Goal: Information Seeking & Learning: Check status

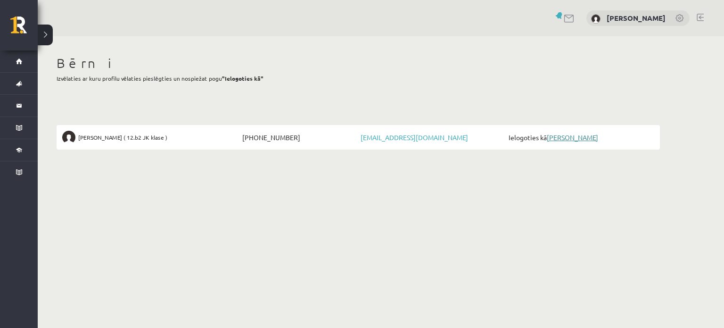
click at [560, 140] on link "[PERSON_NAME]" at bounding box center [572, 137] width 51 height 8
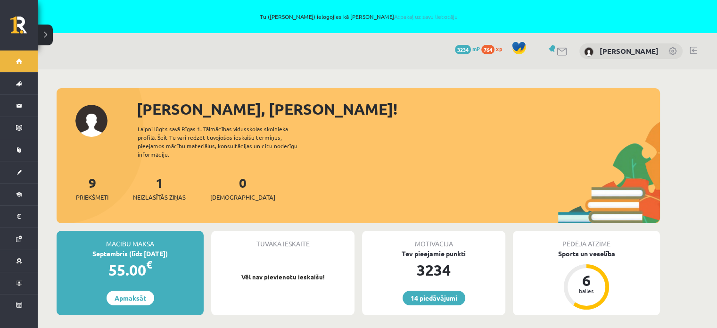
click at [356, 160] on div "Sveika, Amanda! Laipni lūgts savā Rīgas 1. Tālmācības vidusskolas skolnieka pro…" at bounding box center [359, 160] width 604 height 125
click at [166, 182] on div "1 Neizlasītās ziņas" at bounding box center [159, 187] width 53 height 29
click at [163, 192] on span "Neizlasītās ziņas" at bounding box center [159, 196] width 53 height 9
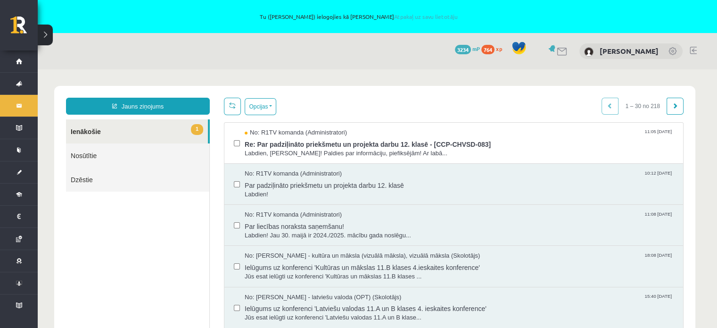
click at [152, 153] on link "Nosūtītie" at bounding box center [137, 155] width 143 height 24
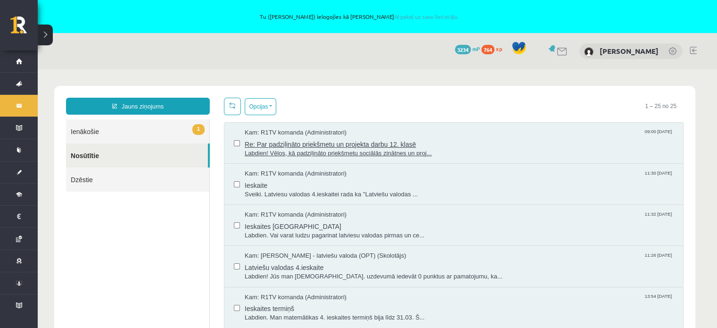
click at [461, 145] on span "Re: Par padziļināto priekšmetu un projekta darbu 12. klasē" at bounding box center [459, 143] width 429 height 12
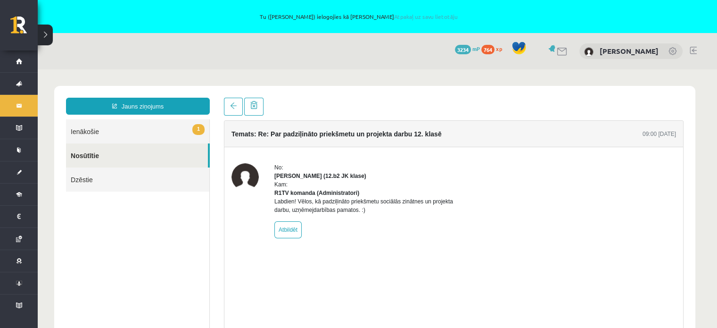
drag, startPoint x: 271, startPoint y: 210, endPoint x: 458, endPoint y: 218, distance: 186.5
click at [458, 218] on div "No: Amanda Lorberga (12.b2 JK klase) Kam: R1TV komanda (Administratori) Labdien…" at bounding box center [454, 200] width 445 height 75
click at [433, 237] on div "No: Amanda Lorberga (12.b2 JK klase) Kam: R1TV komanda (Administratori) Labdien…" at bounding box center [364, 200] width 179 height 75
drag, startPoint x: 391, startPoint y: 212, endPoint x: 391, endPoint y: 224, distance: 11.3
click at [391, 224] on div "No: Amanda Lorberga (12.b2 JK klase) Kam: R1TV komanda (Administratori) Labdien…" at bounding box center [364, 200] width 179 height 75
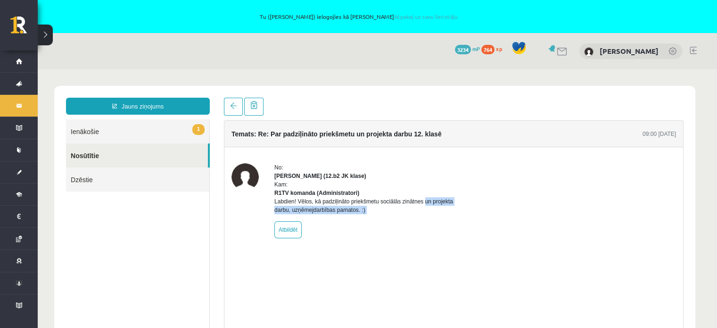
click at [417, 230] on div "No: Amanda Lorberga (12.b2 JK klase) Kam: R1TV komanda (Administratori) Labdien…" at bounding box center [364, 200] width 179 height 75
click at [91, 135] on link "1 Ienākošie" at bounding box center [137, 131] width 143 height 24
click at [81, 131] on link "1 Ienākošie" at bounding box center [137, 131] width 143 height 24
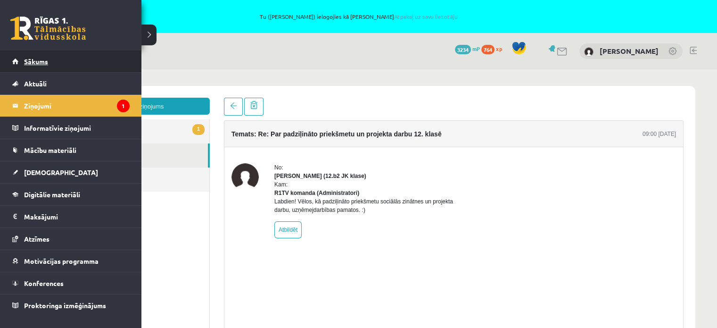
click at [35, 61] on span "Sākums" at bounding box center [36, 61] width 24 height 8
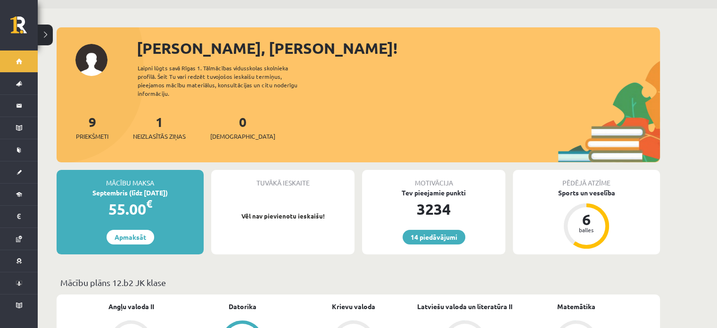
scroll to position [189, 0]
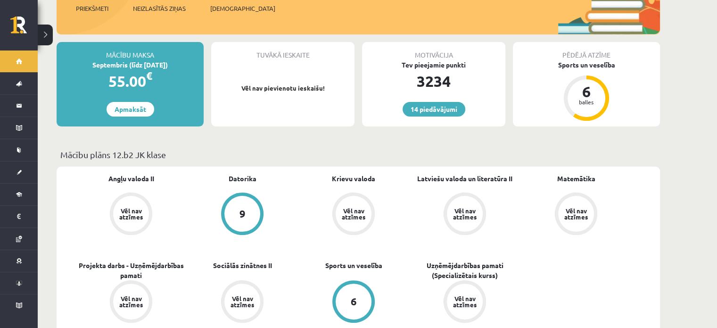
click at [267, 115] on div "Tuvākā ieskaite Vēl nav pievienotu ieskaišu!" at bounding box center [282, 84] width 143 height 84
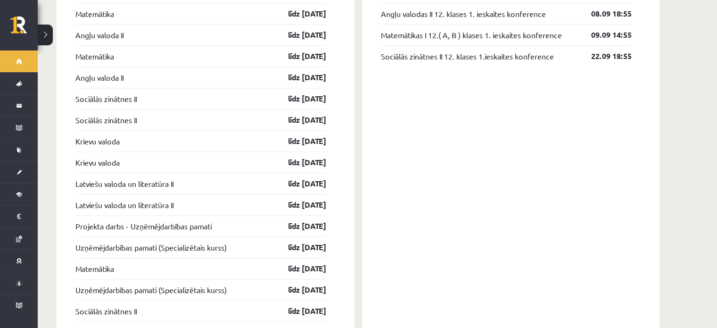
scroll to position [787, 0]
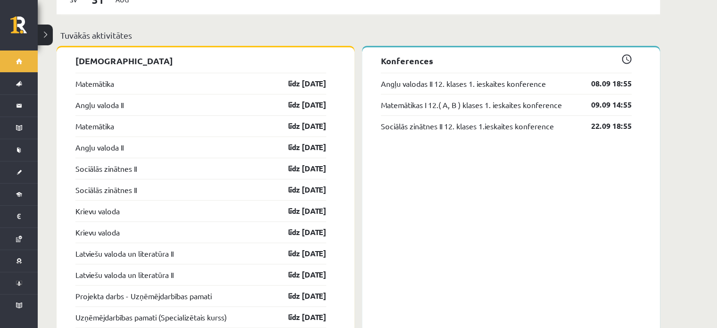
drag, startPoint x: 59, startPoint y: 288, endPoint x: 346, endPoint y: 290, distance: 286.3
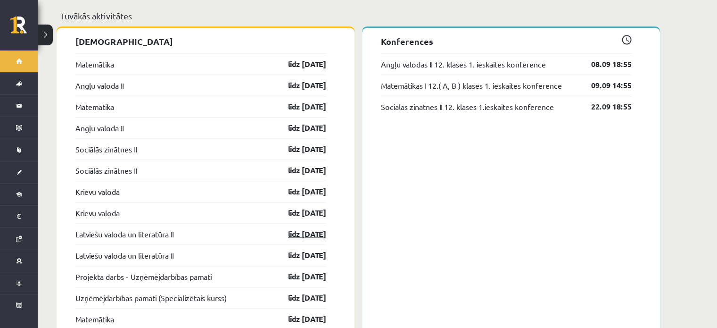
scroll to position [834, 0]
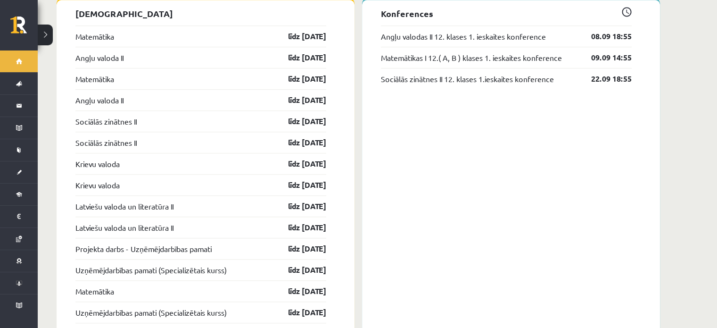
drag, startPoint x: 62, startPoint y: 242, endPoint x: 335, endPoint y: 236, distance: 273.2
drag, startPoint x: 68, startPoint y: 238, endPoint x: 329, endPoint y: 240, distance: 261.3
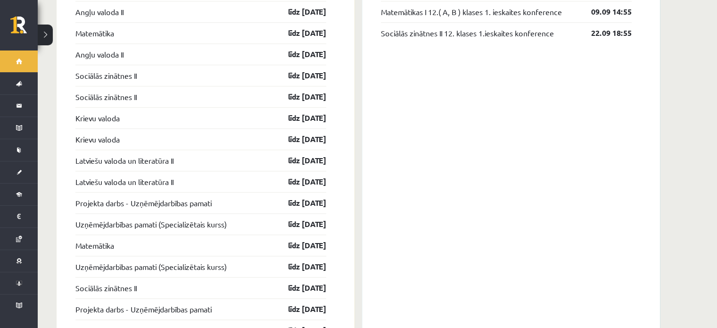
scroll to position [881, 0]
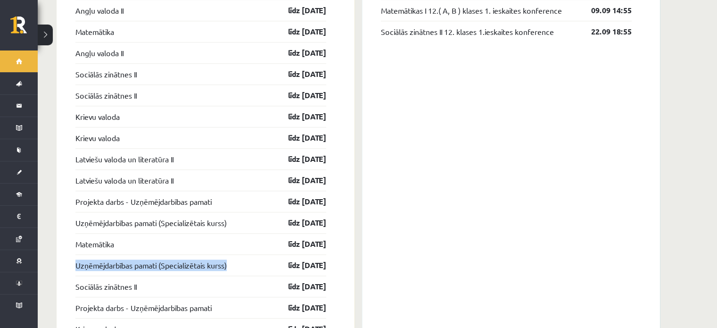
drag, startPoint x: 60, startPoint y: 260, endPoint x: 250, endPoint y: 254, distance: 190.7
click at [250, 254] on div "Ieskaites Matemātika līdz 15.09.25 Angļu valoda II līdz 15.09.25 Matemātika līd…" at bounding box center [206, 325] width 298 height 745
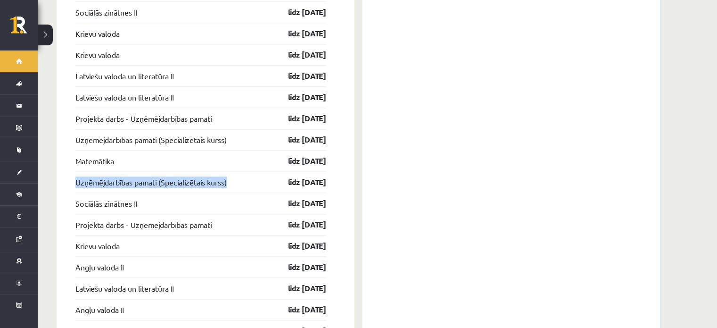
scroll to position [975, 0]
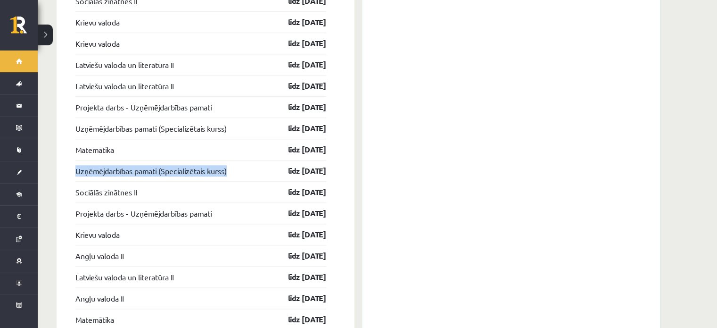
drag, startPoint x: 104, startPoint y: 226, endPoint x: 333, endPoint y: 266, distance: 232.1
click at [333, 266] on div "Ieskaites Matemātika līdz 15.09.25 Angļu valoda II līdz 15.09.25 Matemātika līd…" at bounding box center [206, 230] width 298 height 745
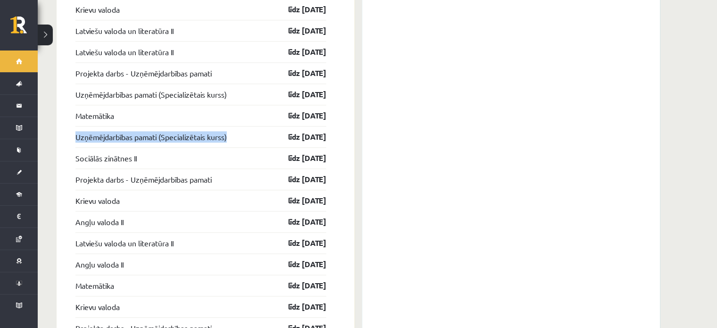
scroll to position [1023, 0]
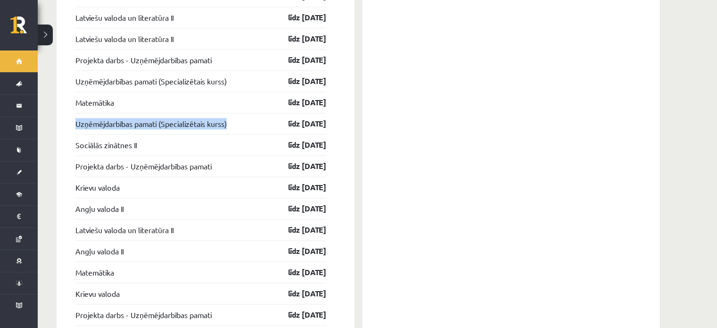
drag, startPoint x: 333, startPoint y: 263, endPoint x: 64, endPoint y: 254, distance: 269.0
click at [64, 254] on div "Ieskaites Matemātika līdz 15.09.25 Angļu valoda II līdz 15.09.25 Matemātika līd…" at bounding box center [206, 183] width 298 height 745
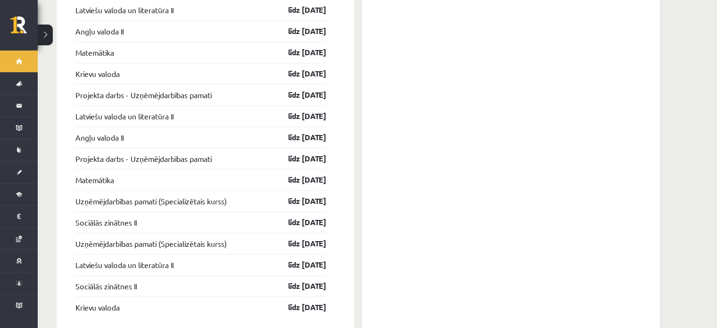
scroll to position [1258, 0]
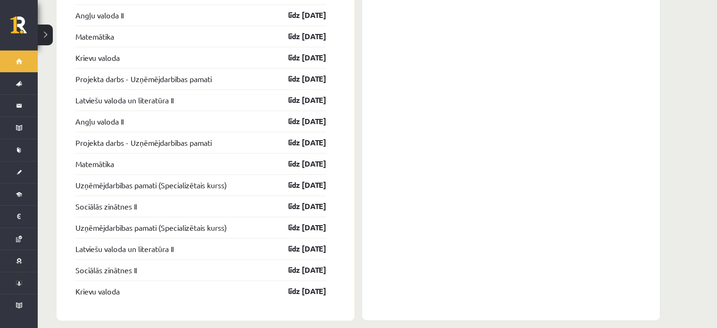
drag, startPoint x: 175, startPoint y: 296, endPoint x: 541, endPoint y: 49, distance: 442.0
drag, startPoint x: 348, startPoint y: 288, endPoint x: 53, endPoint y: 222, distance: 302.0
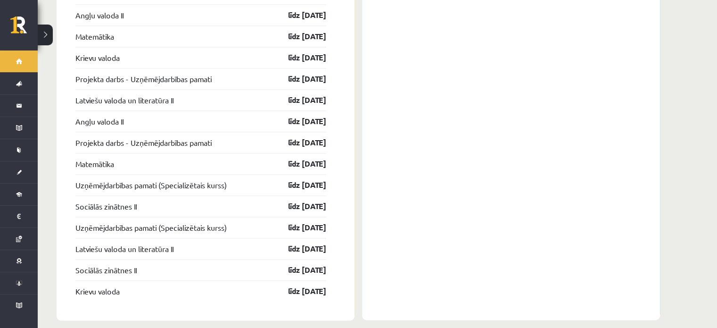
drag, startPoint x: 338, startPoint y: 285, endPoint x: 94, endPoint y: 30, distance: 353.6
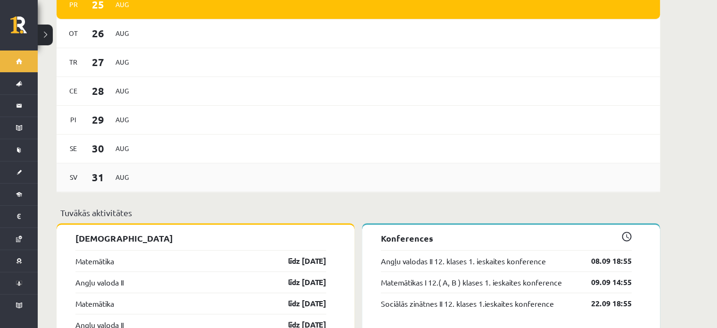
scroll to position [645, 0]
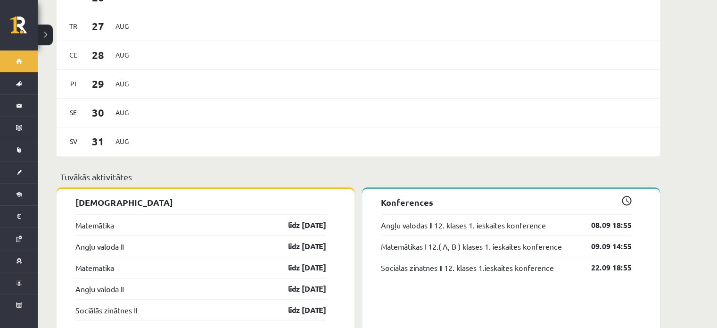
click at [499, 196] on p "Konferences" at bounding box center [506, 202] width 251 height 13
click at [501, 196] on p "Konferences" at bounding box center [506, 202] width 251 height 13
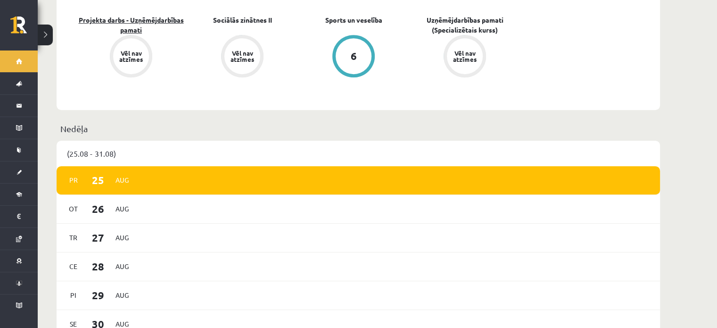
scroll to position [268, 0]
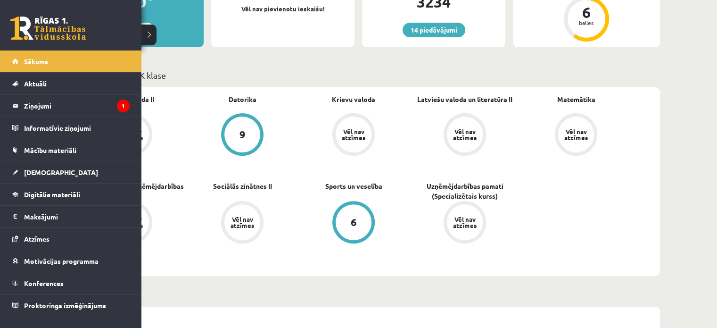
click at [0, 65] on li "Sākums" at bounding box center [71, 61] width 142 height 22
click at [13, 67] on link "Sākums" at bounding box center [70, 61] width 117 height 22
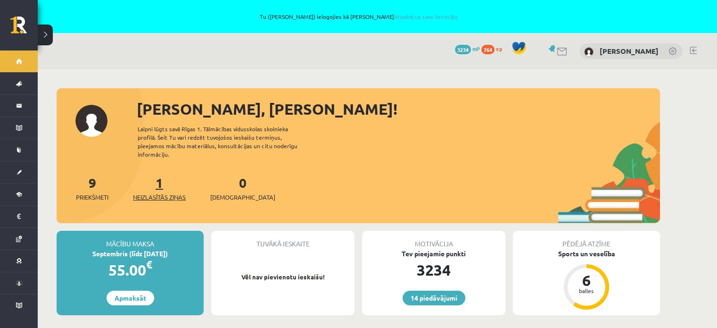
click at [166, 192] on span "Neizlasītās ziņas" at bounding box center [159, 196] width 53 height 9
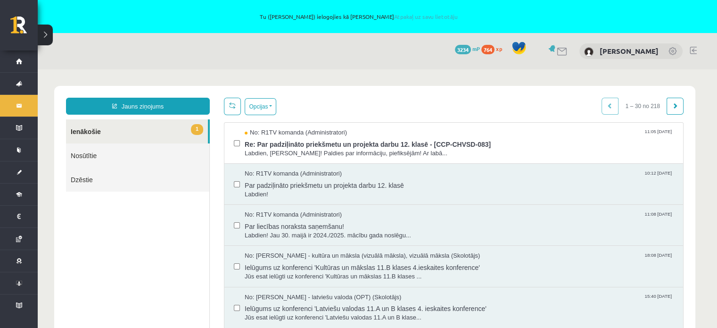
click at [353, 198] on div "No: R1TV komanda (Administratori) 10:12 [DATE] Par padziļināto priekšmetu un pr…" at bounding box center [454, 184] width 459 height 41
click at [278, 181] on span "Par padziļināto priekšmetu un projekta darbu 12. klasē" at bounding box center [459, 184] width 429 height 12
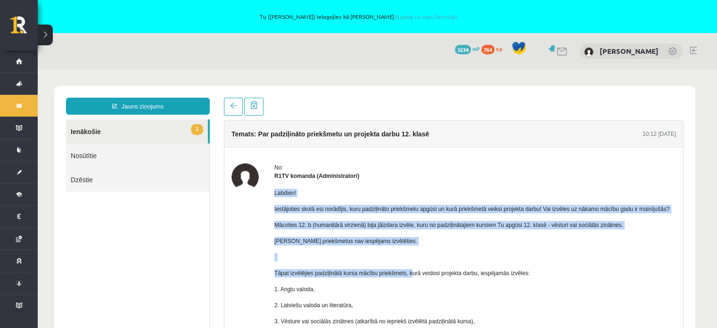
drag, startPoint x: 282, startPoint y: 195, endPoint x: 395, endPoint y: 265, distance: 133.0
click at [408, 266] on div "No: R1TV komanda (Administratori) Labdien! Iestājoties skolā esi norādījis, kur…" at bounding box center [454, 321] width 445 height 316
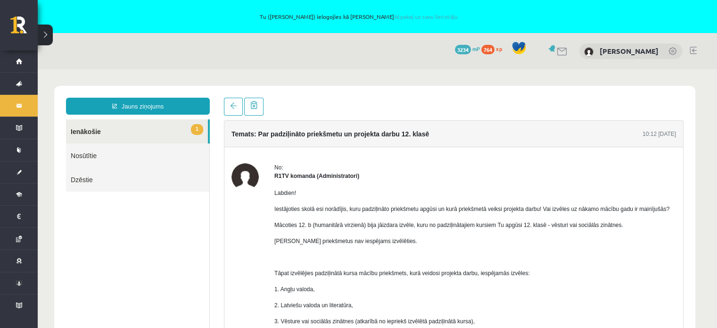
click at [381, 291] on p "1. Angļu valoda," at bounding box center [472, 289] width 395 height 8
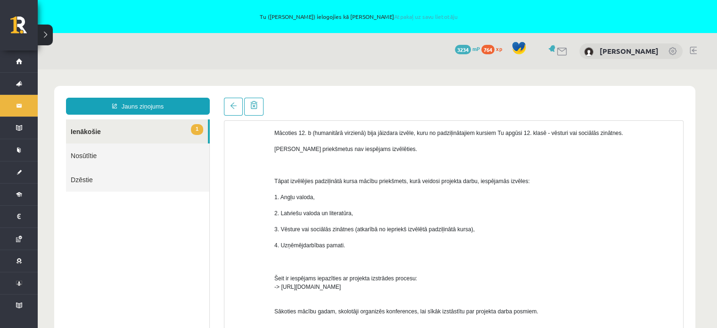
scroll to position [94, 0]
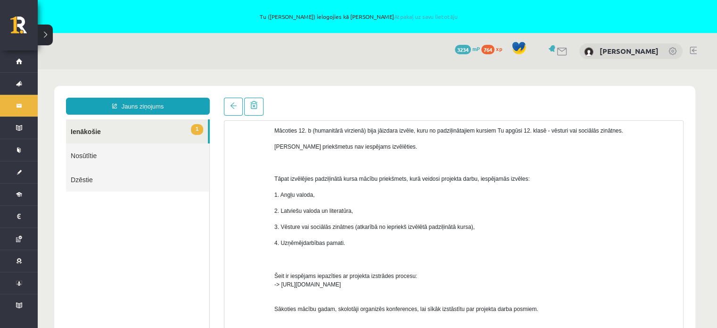
click at [488, 196] on p "1. Angļu valoda," at bounding box center [472, 195] width 395 height 8
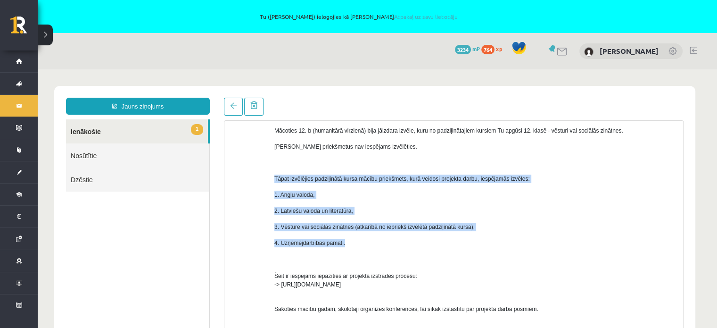
drag, startPoint x: 273, startPoint y: 179, endPoint x: 572, endPoint y: 243, distance: 305.8
click at [572, 243] on div "No: R1TV komanda (Administratori) Labdien! Iestājoties skolā esi norādījis, kur…" at bounding box center [454, 227] width 445 height 316
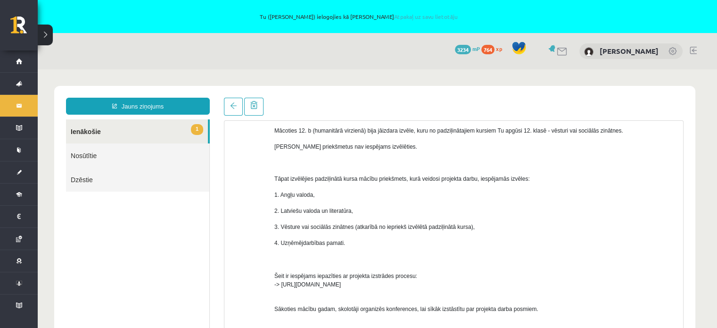
click at [560, 256] on p "Šeit ir iespējams iepazīties ar projekta izstrādes procesu: -> https://www.skol…" at bounding box center [472, 272] width 395 height 34
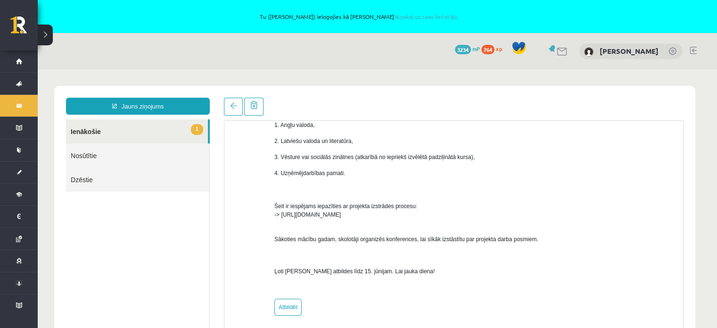
scroll to position [33, 0]
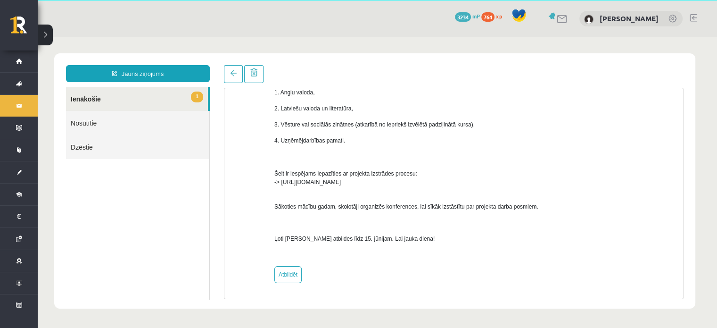
click at [381, 258] on div "No: R1TV komanda (Administratori) Labdien! Iestājoties skolā esi norādījis, kur…" at bounding box center [472, 125] width 395 height 316
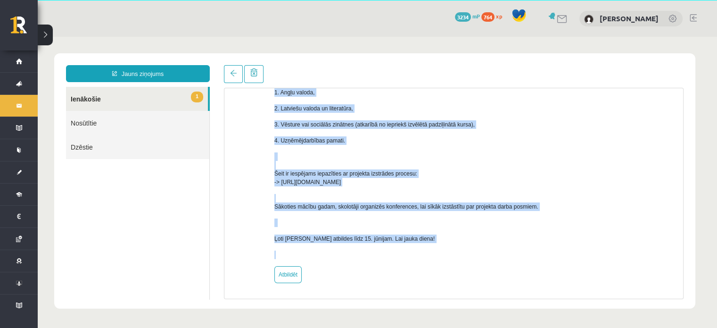
drag, startPoint x: 257, startPoint y: 234, endPoint x: 530, endPoint y: 260, distance: 274.8
click at [530, 260] on div "No: R1TV komanda (Administratori) Labdien! Iestājoties skolā esi norādījis, kur…" at bounding box center [454, 125] width 445 height 316
click at [545, 255] on div "Labdien! Iestājoties skolā esi norādījis, kuru padziļināto priekšmetu apgūsi un…" at bounding box center [472, 120] width 395 height 275
click at [546, 256] on div "Labdien! Iestājoties skolā esi norādījis, kuru padziļināto priekšmetu apgūsi un…" at bounding box center [472, 120] width 395 height 275
click at [517, 239] on p "Ļoti gaidīsim Jūsu atbildes līdz 15. jūnijam. Lai jauka diena!" at bounding box center [472, 238] width 395 height 8
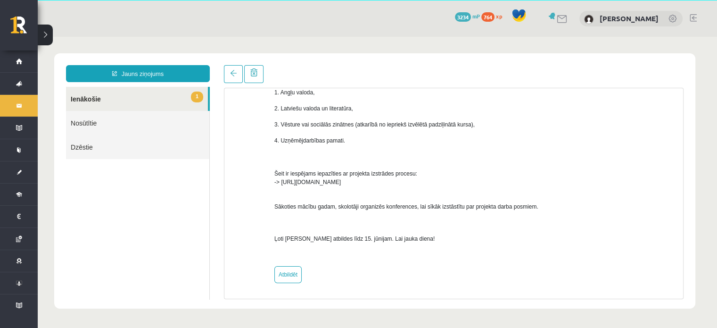
click at [101, 128] on link "Nosūtītie" at bounding box center [137, 123] width 143 height 24
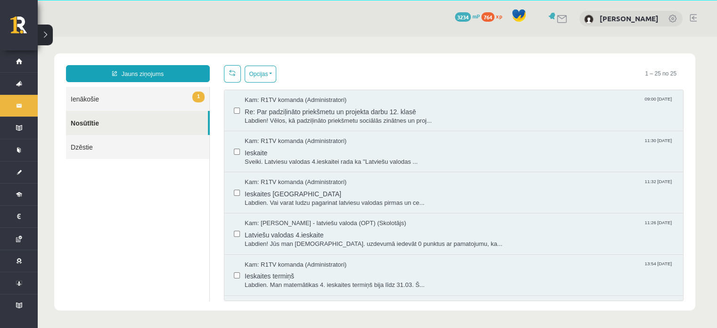
scroll to position [0, 0]
click at [89, 154] on link "Dzēstie" at bounding box center [137, 147] width 143 height 24
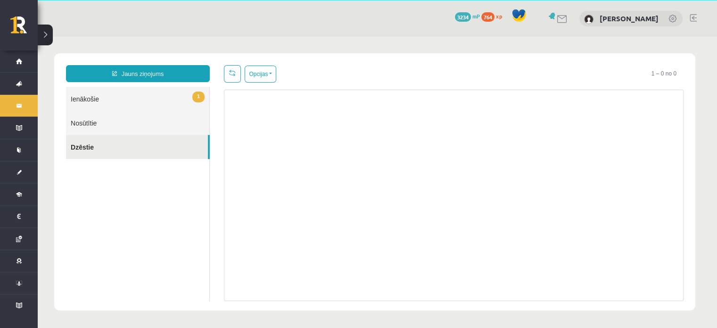
click at [72, 92] on link "1 Ienākošie" at bounding box center [137, 99] width 143 height 24
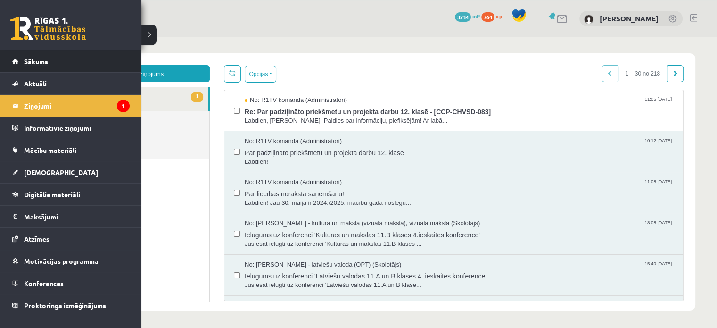
click at [15, 62] on link "Sākums" at bounding box center [70, 61] width 117 height 22
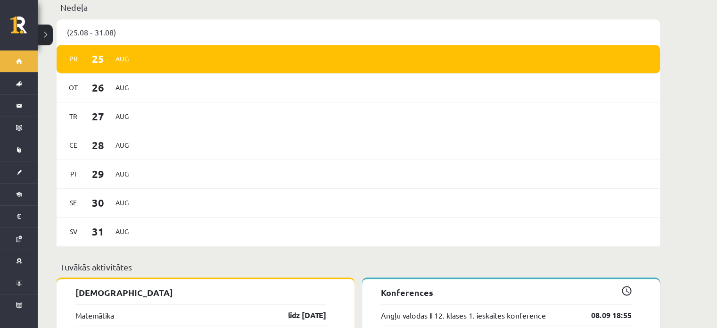
scroll to position [660, 0]
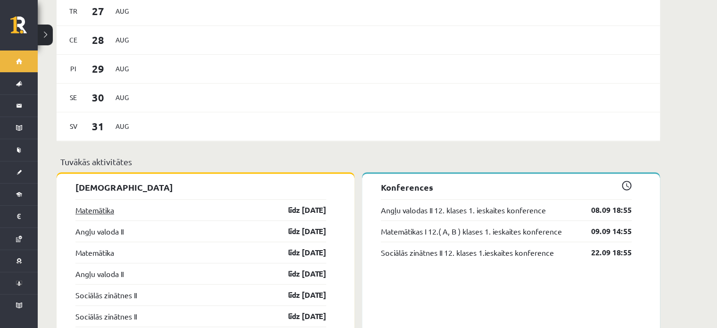
click at [98, 204] on link "Matemātika" at bounding box center [94, 209] width 39 height 11
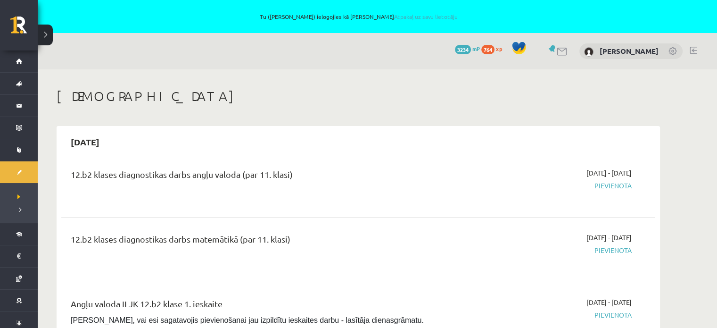
click at [476, 171] on div "[DATE] - [DATE] [GEOGRAPHIC_DATA]" at bounding box center [543, 185] width 192 height 34
click at [333, 187] on div "12.b2 klases diagnostikas darbs angļu valodā (par 11. klasi)" at bounding box center [255, 185] width 383 height 34
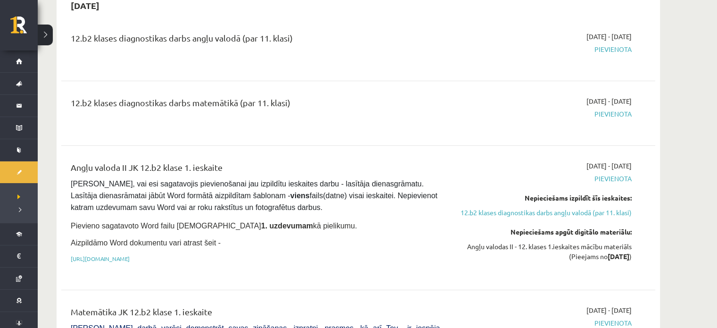
scroll to position [142, 0]
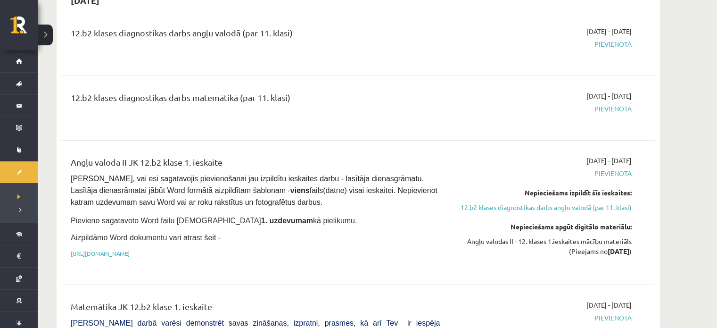
click at [383, 130] on div "12.b2 klases diagnostikas darbs matemātikā (par 11. klasi) 2025-09-01 - 2025-09…" at bounding box center [358, 108] width 594 height 53
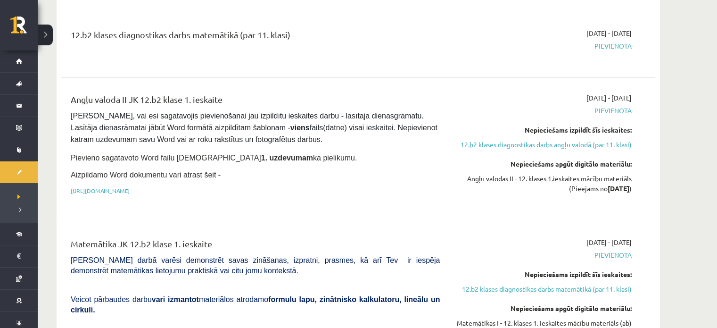
scroll to position [236, 0]
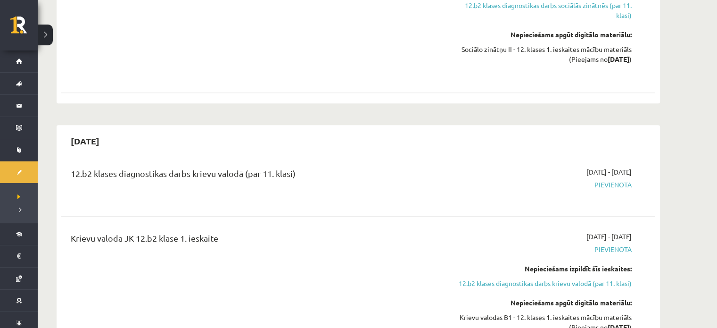
scroll to position [1038, 0]
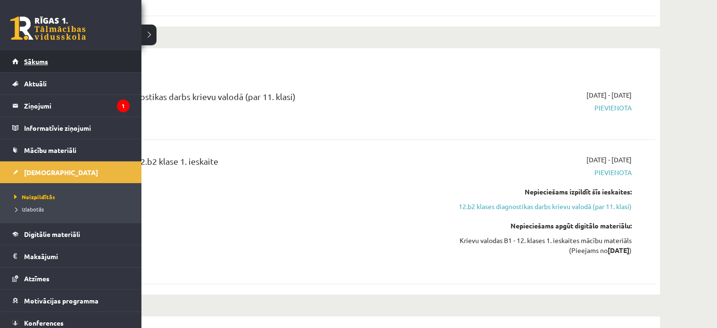
click at [32, 67] on link "Sākums" at bounding box center [70, 61] width 117 height 22
